Goal: Task Accomplishment & Management: Manage account settings

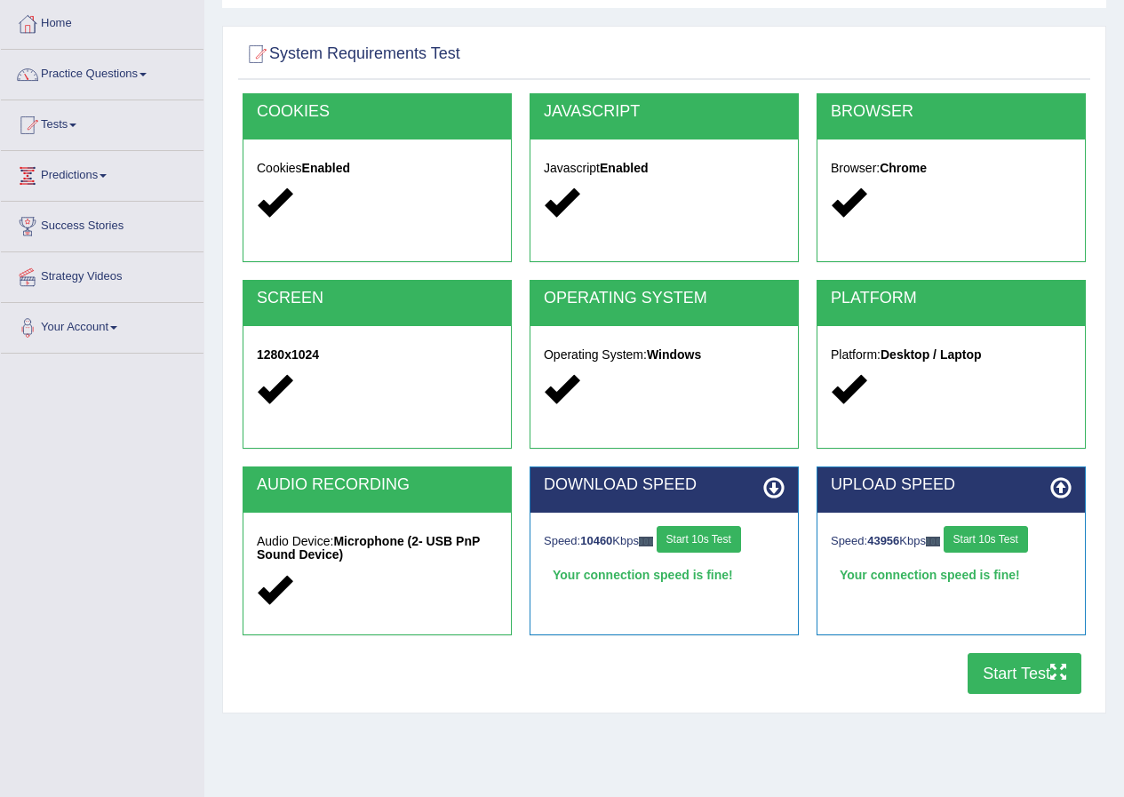
scroll to position [89, 0]
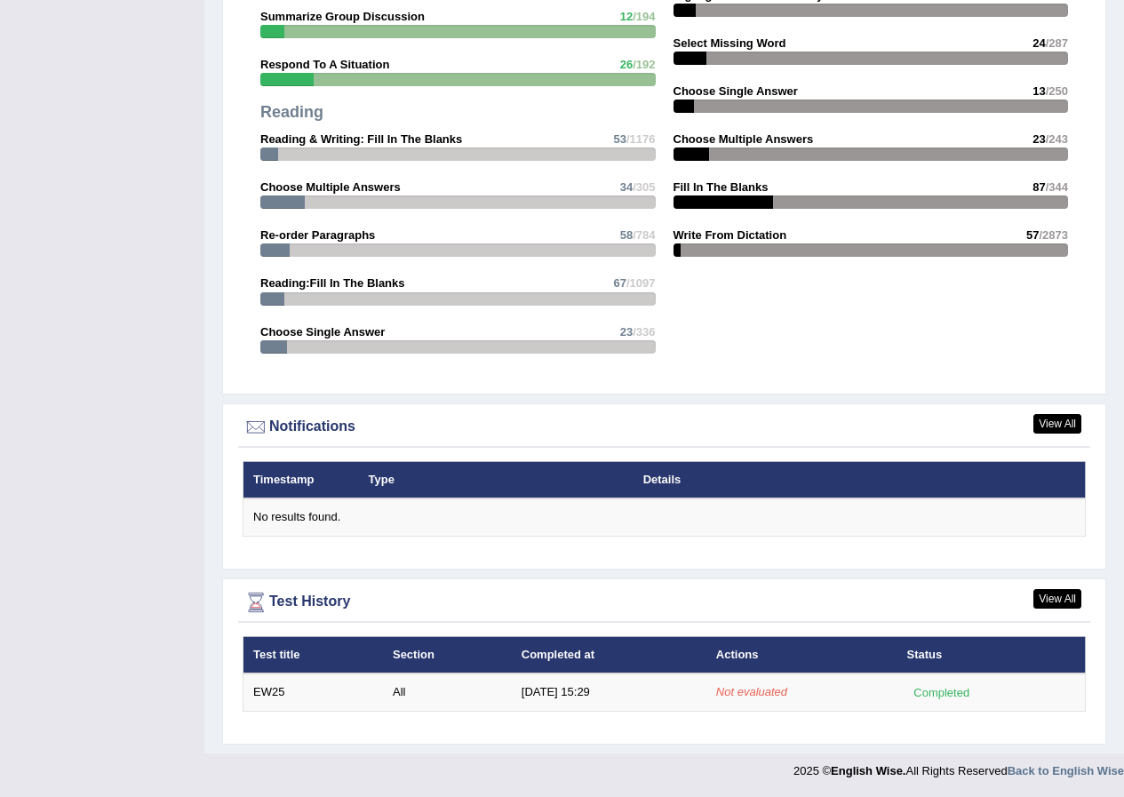
scroll to position [1762, 0]
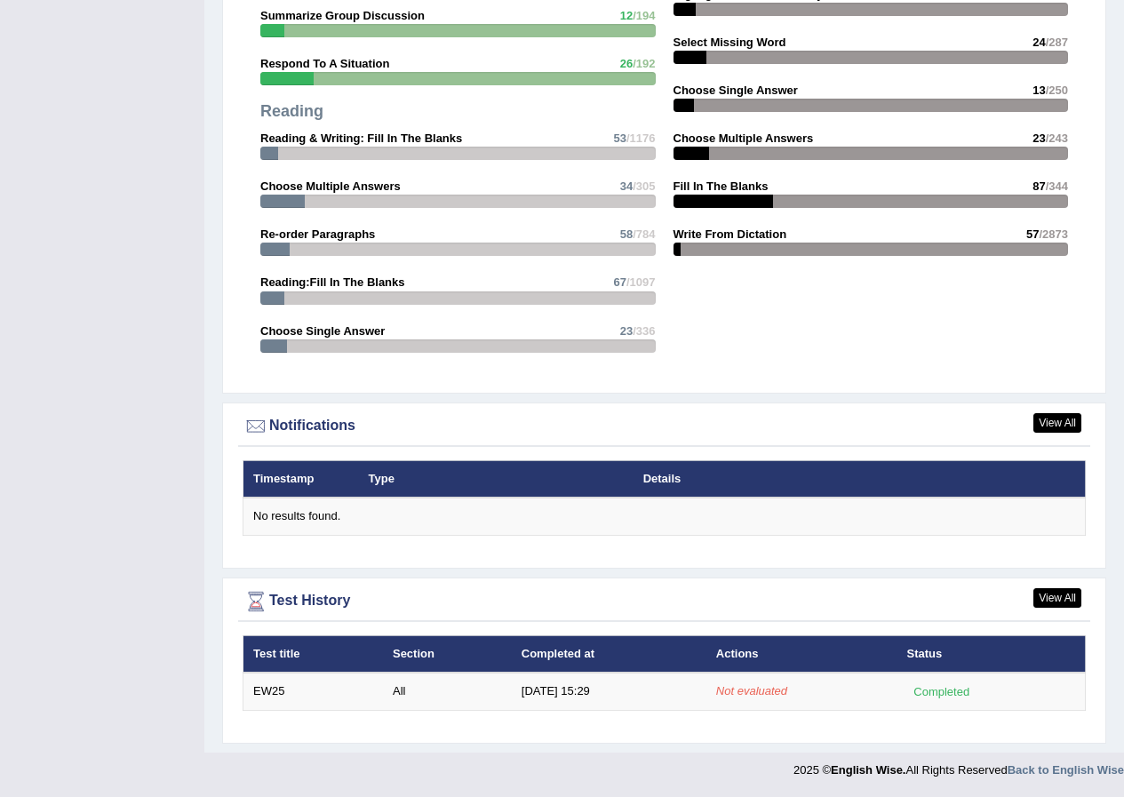
click at [303, 590] on div "Test History" at bounding box center [664, 601] width 843 height 27
click at [711, 652] on th "Actions" at bounding box center [801, 653] width 191 height 37
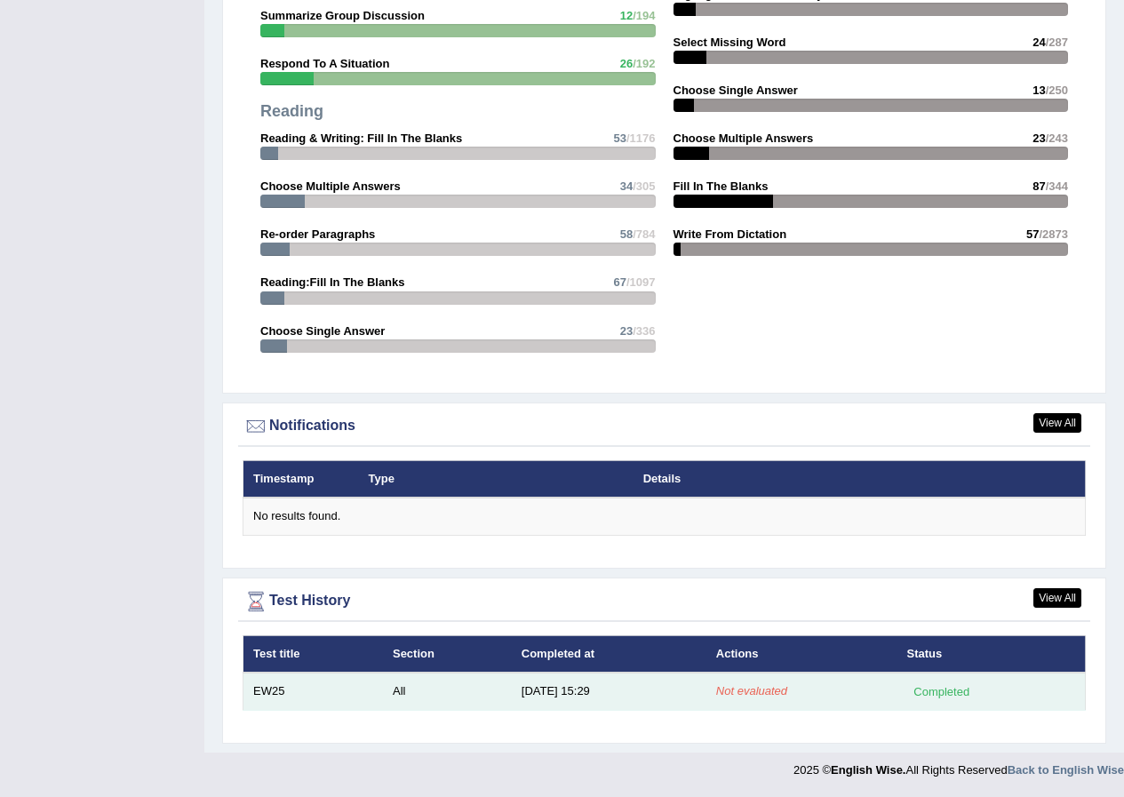
click at [743, 688] on em "Not evaluated" at bounding box center [751, 690] width 71 height 13
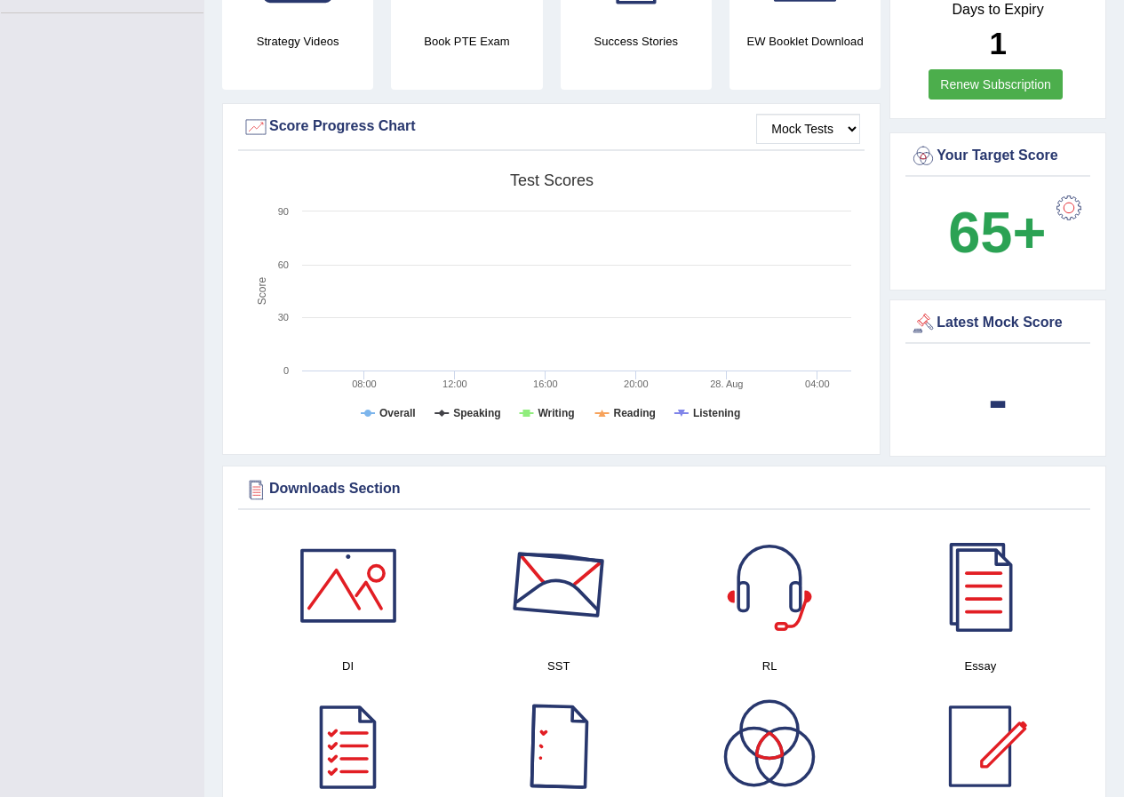
scroll to position [163, 0]
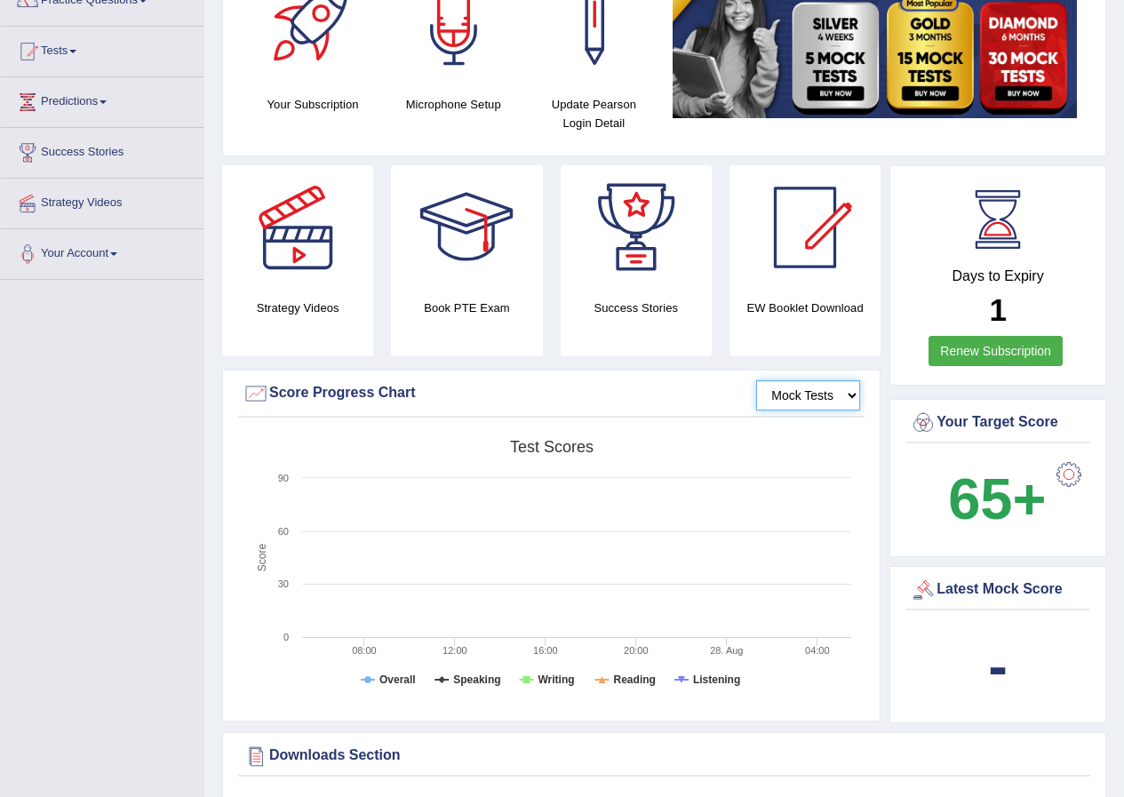
click at [834, 395] on select "Mock Tests" at bounding box center [808, 395] width 104 height 30
click at [756, 380] on select "Mock Tests" at bounding box center [808, 395] width 104 height 30
click at [810, 399] on select "Mock Tests" at bounding box center [808, 395] width 104 height 30
click at [756, 380] on select "Mock Tests" at bounding box center [808, 395] width 104 height 30
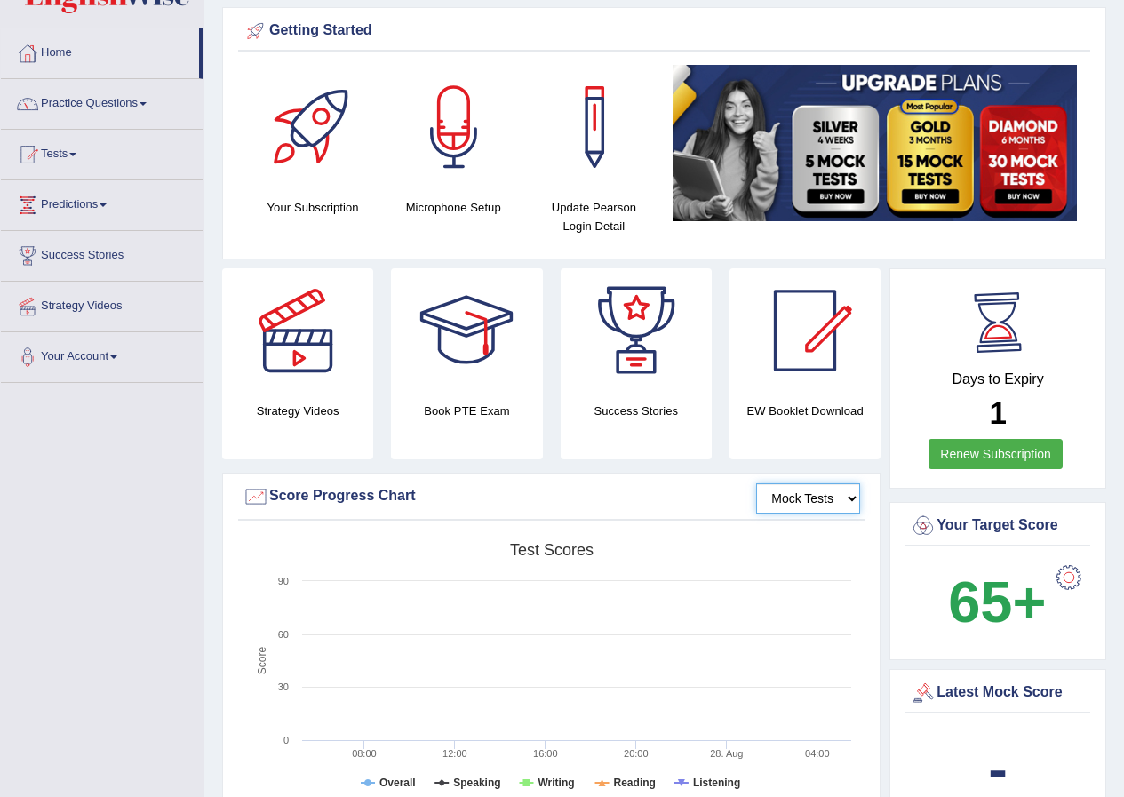
scroll to position [0, 0]
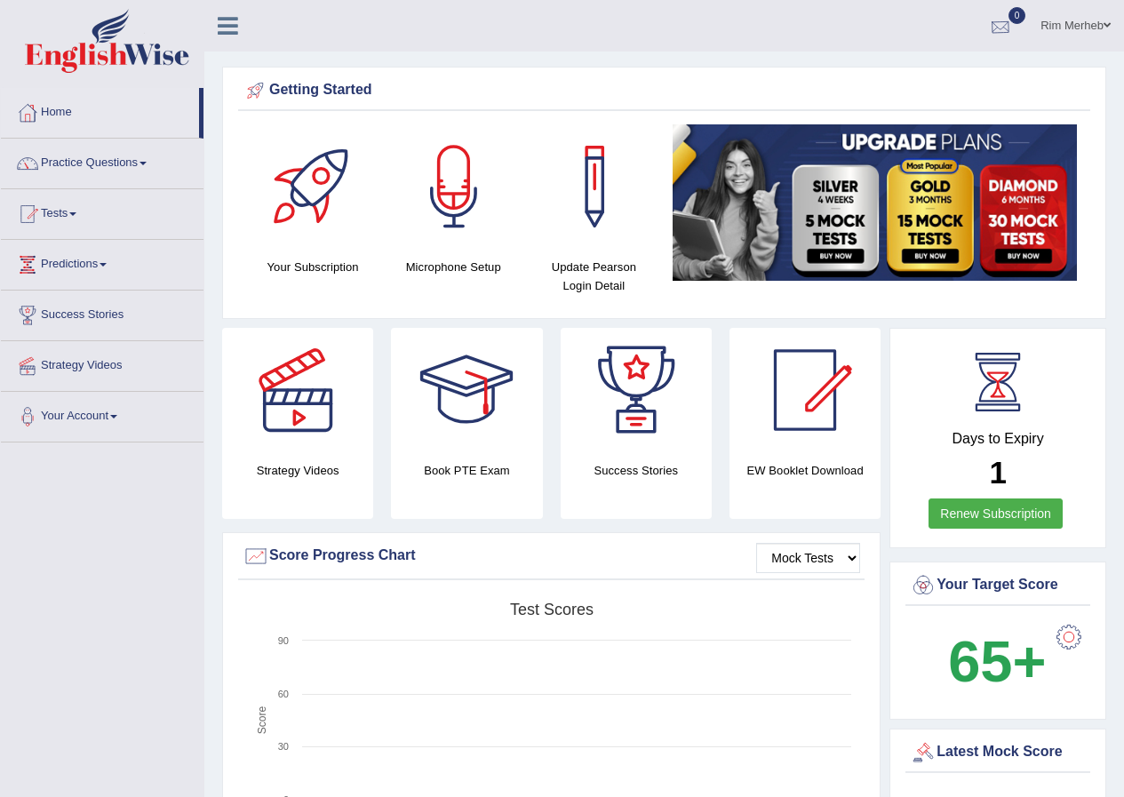
click at [1078, 22] on link "Rim Merheb" at bounding box center [1075, 23] width 97 height 46
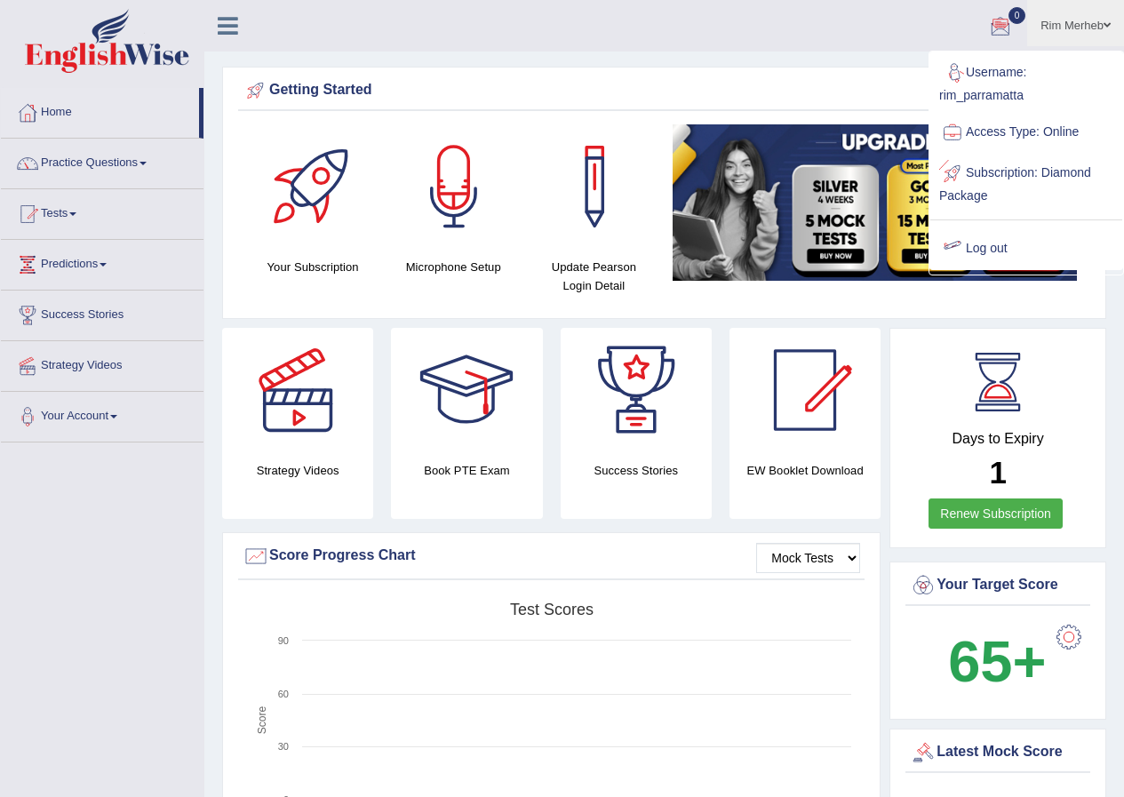
click at [978, 238] on link "Log out" at bounding box center [1026, 248] width 192 height 41
